Goal: Task Accomplishment & Management: Use online tool/utility

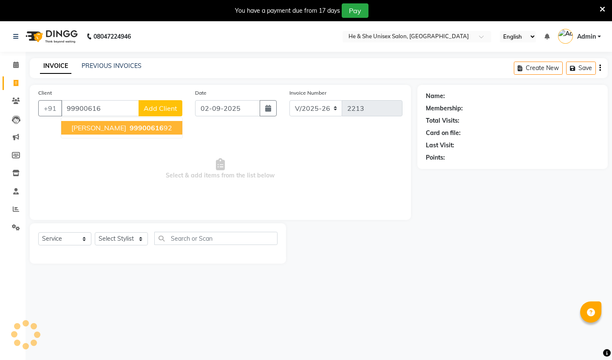
select select "4745"
select select "service"
click at [130, 127] on span "99900616" at bounding box center [147, 128] width 34 height 8
type input "9990061692"
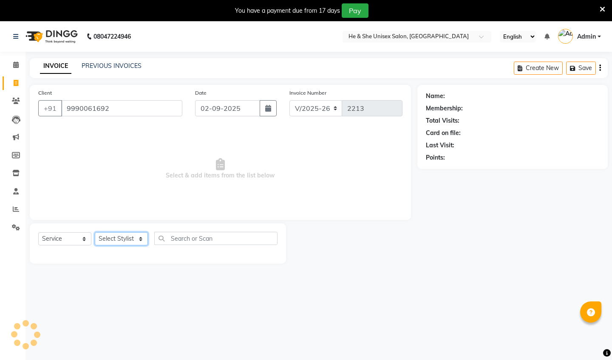
select select "46573"
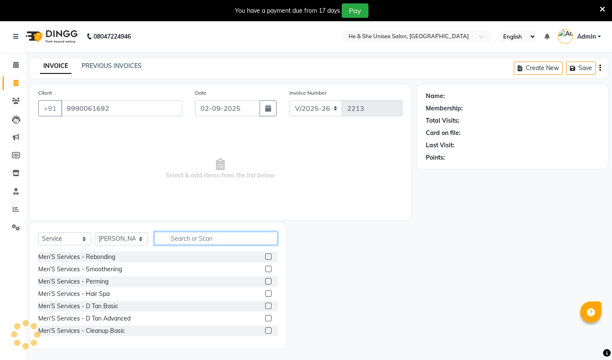
click at [206, 240] on input "text" at bounding box center [215, 238] width 123 height 13
type input "f"
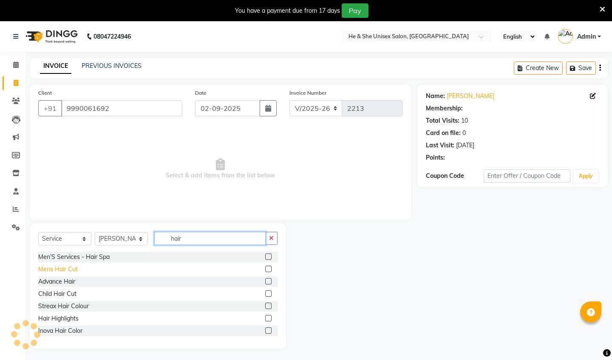
type input "hair"
click at [55, 270] on div "Mens Hair Cut" at bounding box center [58, 269] width 40 height 9
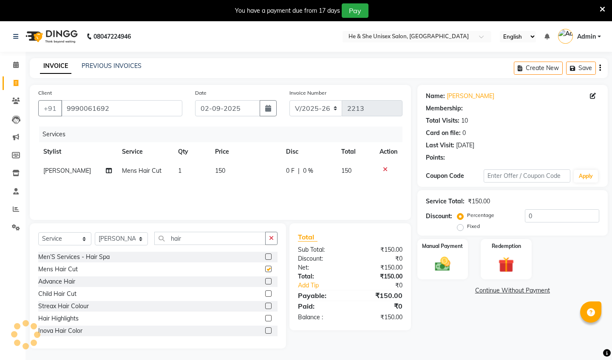
checkbox input "false"
click at [452, 252] on div "Manual Payment" at bounding box center [442, 259] width 53 height 42
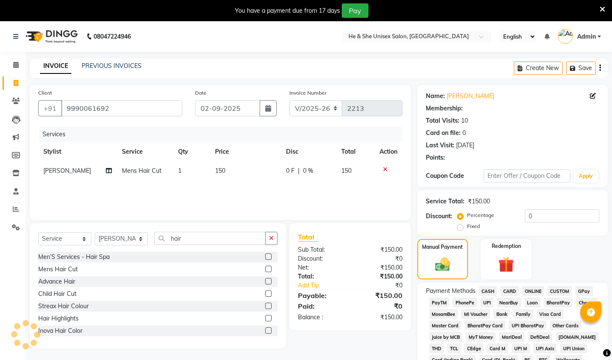
click at [488, 298] on span "UPI" at bounding box center [486, 303] width 13 height 10
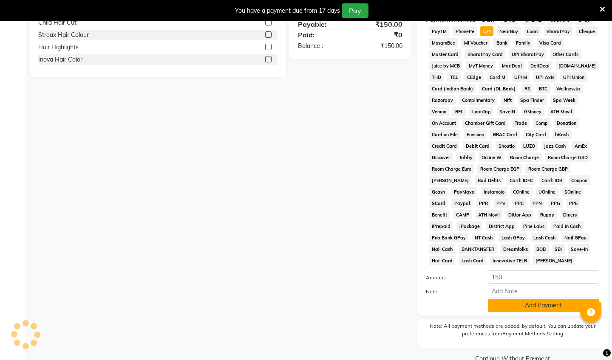
click at [503, 299] on button "Add Payment" at bounding box center [543, 305] width 111 height 13
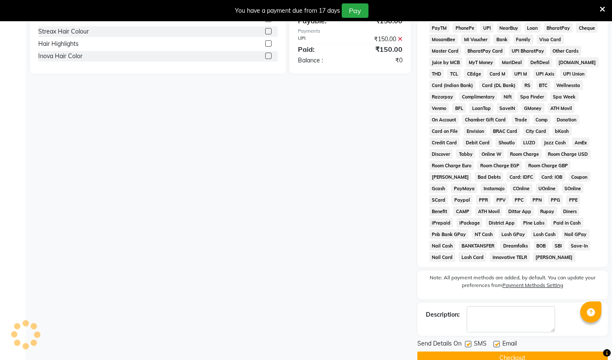
scroll to position [274, 0]
click at [508, 316] on div "Description:" at bounding box center [512, 319] width 190 height 33
click at [505, 352] on button "Checkout" at bounding box center [512, 358] width 190 height 13
